Goal: Navigation & Orientation: Find specific page/section

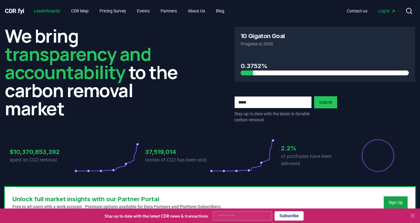
click at [56, 12] on link "Leaderboards" at bounding box center [47, 10] width 36 height 11
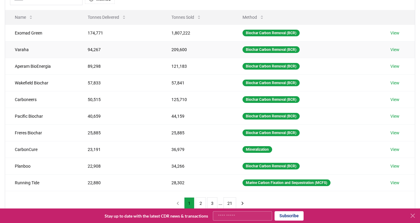
scroll to position [73, 0]
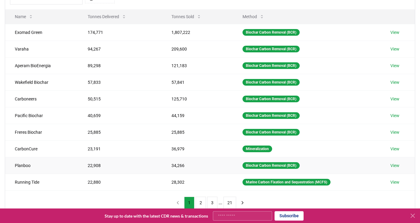
click at [398, 166] on link "View" at bounding box center [395, 166] width 9 height 6
